Goal: Find specific page/section: Find specific page/section

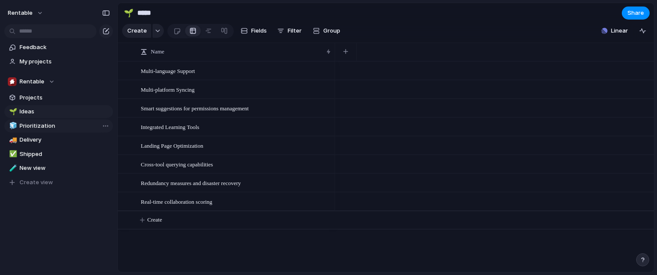
click at [70, 128] on span "Prioritization" at bounding box center [65, 126] width 90 height 9
type input "**********"
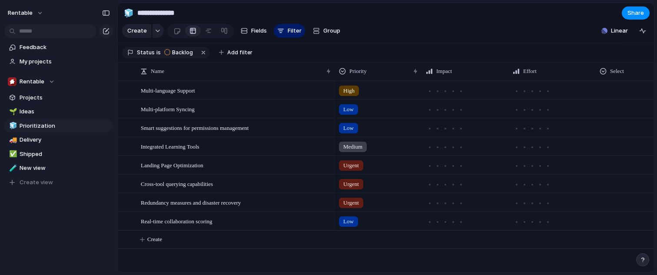
click at [63, 90] on section "Rentable Projects 🌱 Ideas 🧊 Prioritization 🚚 Delivery ✅ Shipped 🧪 New view To p…" at bounding box center [58, 128] width 117 height 121
